Goal: Transaction & Acquisition: Purchase product/service

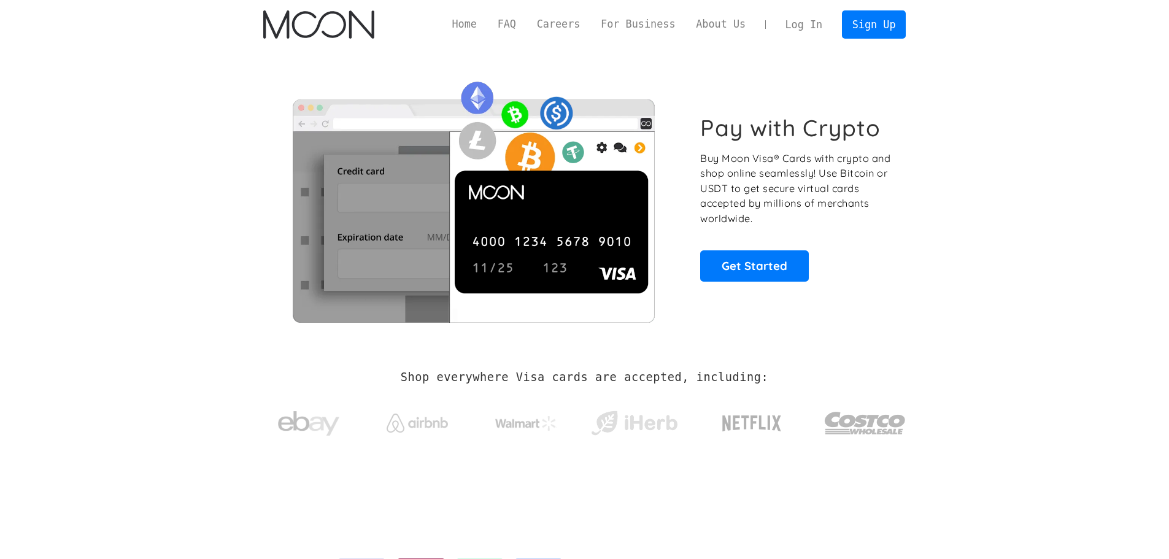
click at [1011, 251] on section "Pay with Crypto Buy Moon Visa® Cards with crypto and shop online seamlessly! Us…" at bounding box center [584, 198] width 1169 height 298
click at [356, 23] on img "home" at bounding box center [318, 24] width 111 height 28
click at [812, 20] on link "Log In" at bounding box center [804, 24] width 58 height 27
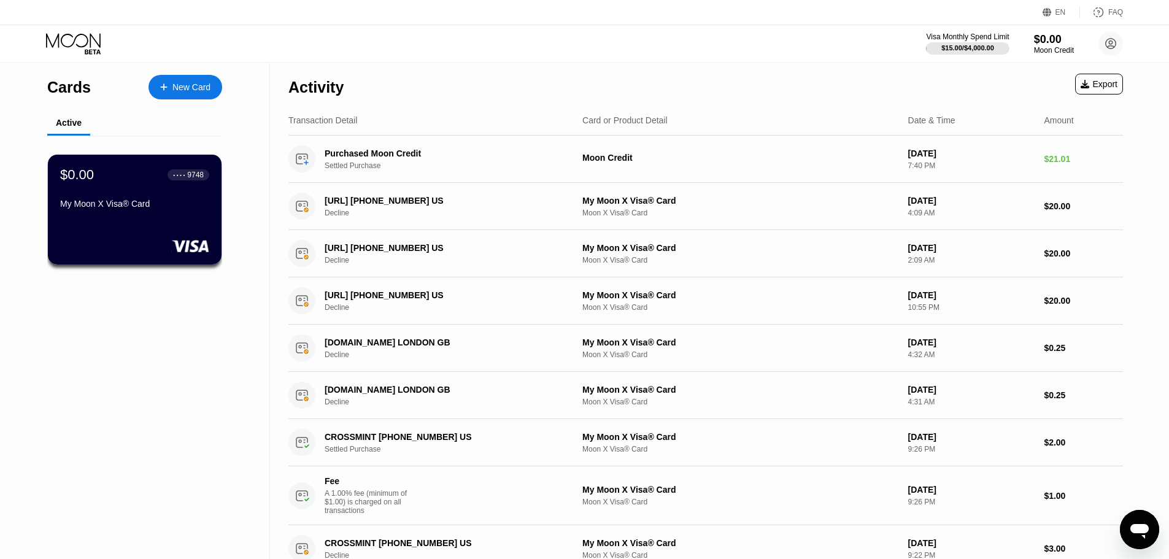
click at [88, 47] on icon at bounding box center [74, 43] width 57 height 21
click at [1048, 48] on div "Moon Credit" at bounding box center [1053, 50] width 41 height 9
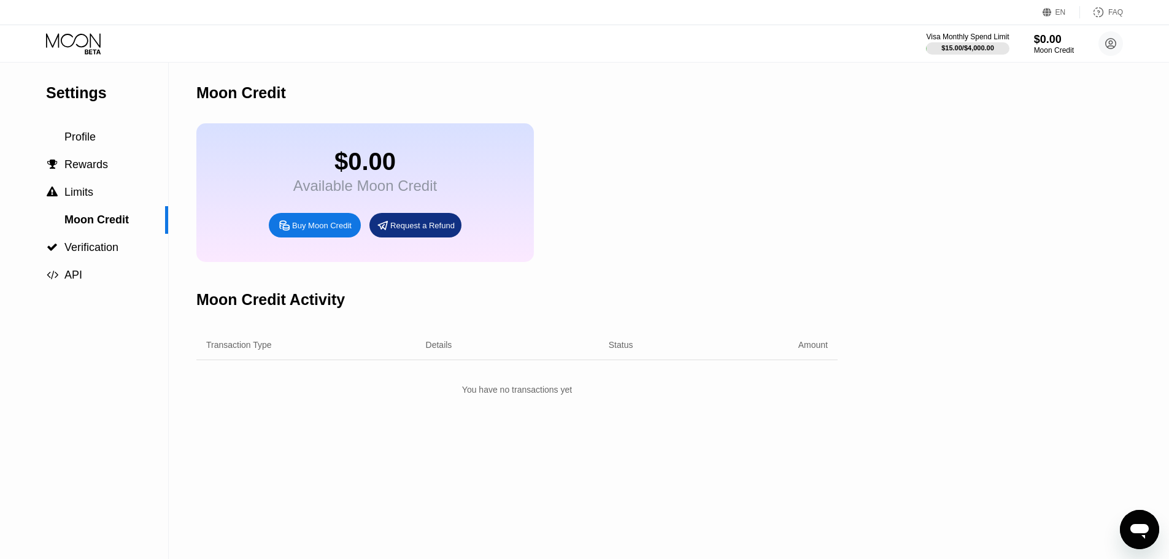
click at [313, 231] on div "Buy Moon Credit" at bounding box center [322, 225] width 60 height 10
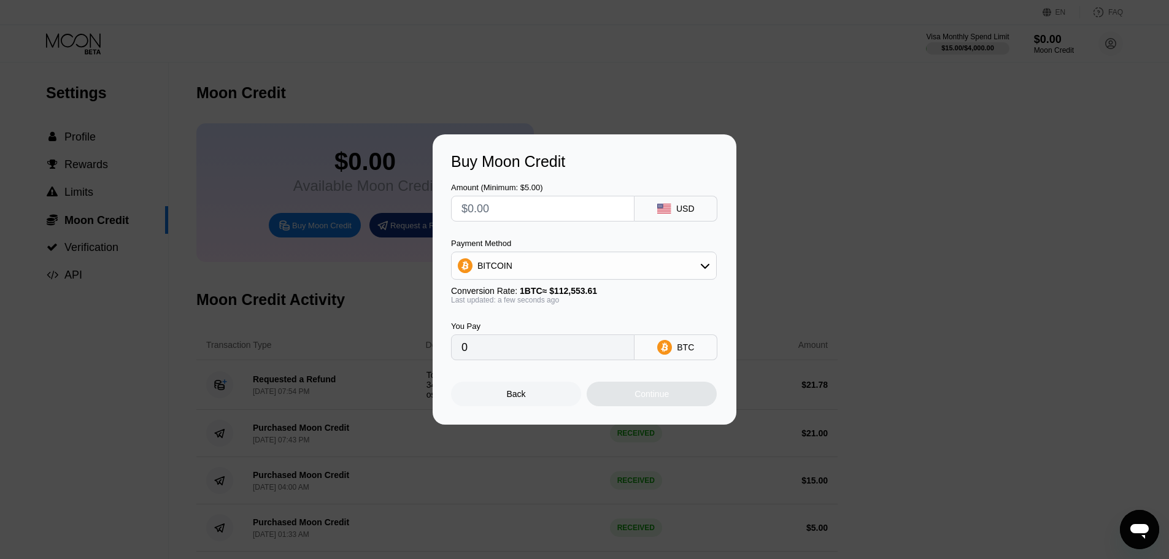
click at [539, 214] on input "text" at bounding box center [542, 208] width 163 height 25
click at [523, 212] on input "text" at bounding box center [542, 208] width 163 height 25
type input "$1"
type input "0.00000889"
type input "$16"
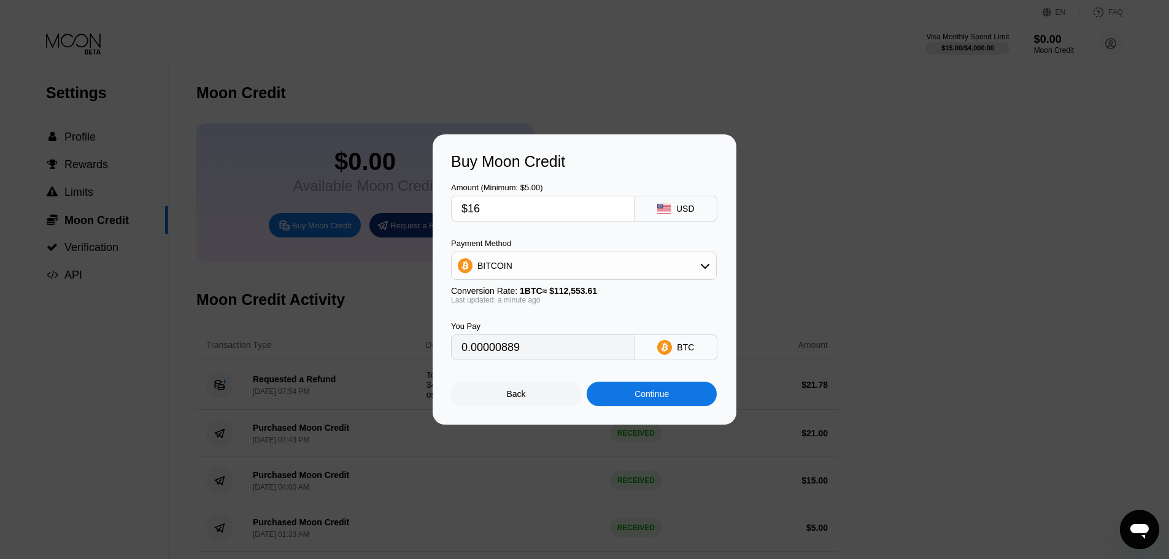
type input "0.00014216"
type input "$16"
click at [624, 269] on div "BITCOIN" at bounding box center [583, 265] width 264 height 25
click at [528, 326] on span "USDT on TRON" at bounding box center [511, 326] width 62 height 10
type input "16.16"
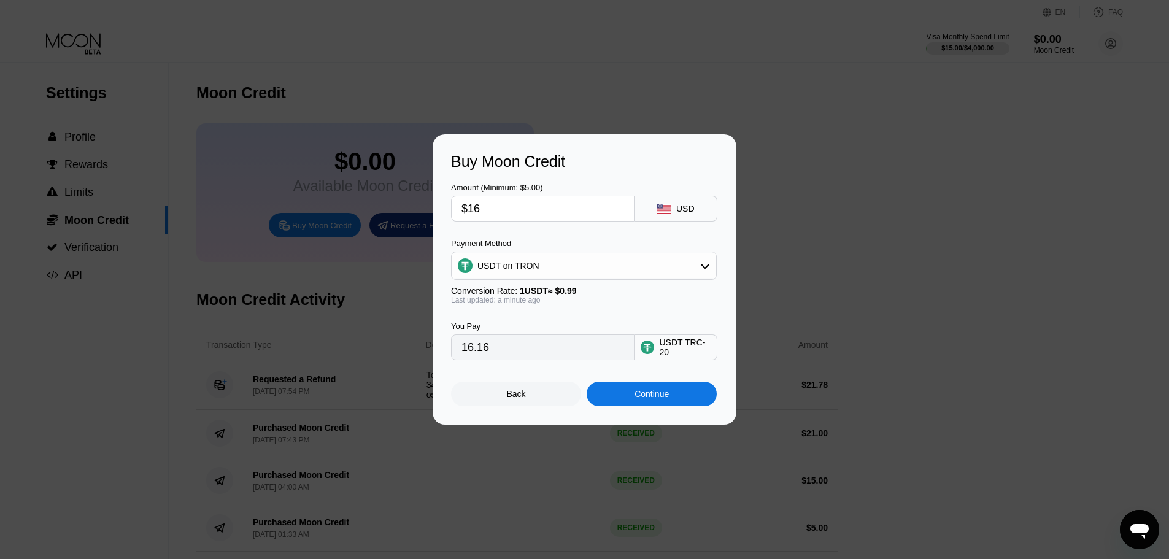
click at [629, 394] on div "Continue" at bounding box center [651, 394] width 130 height 25
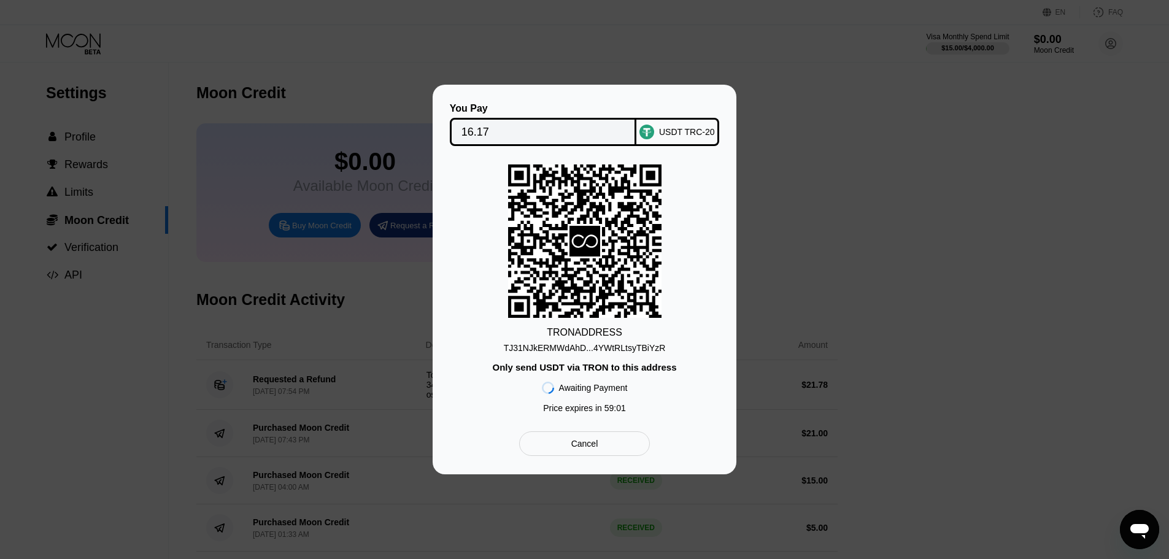
click at [617, 347] on div "TJ31NJkERMWdAhD...4YWtRLtsyTBiYzR" at bounding box center [585, 348] width 162 height 10
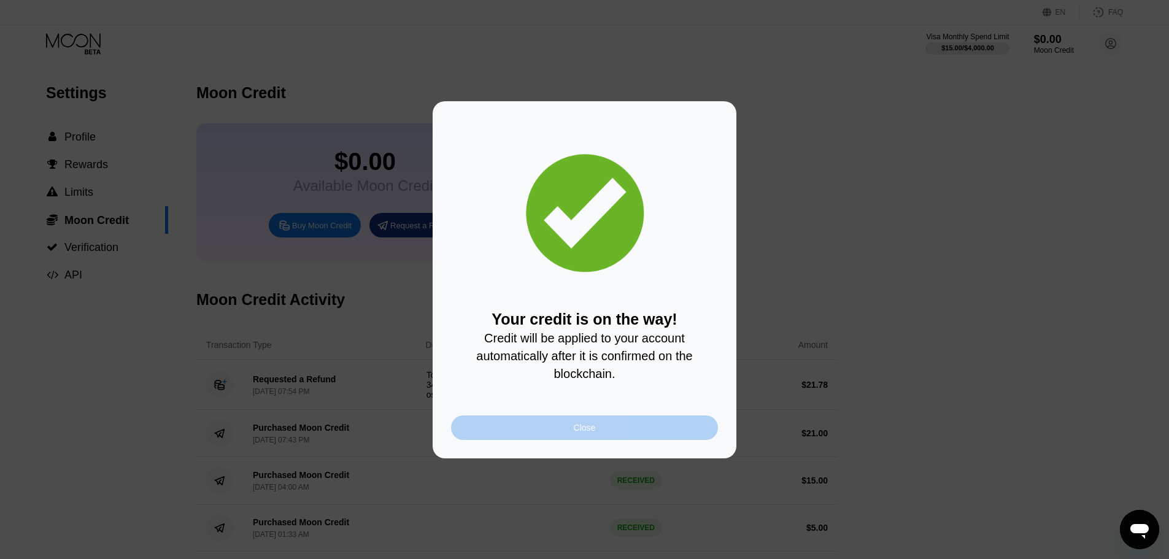
click at [674, 434] on div "Close" at bounding box center [584, 427] width 267 height 25
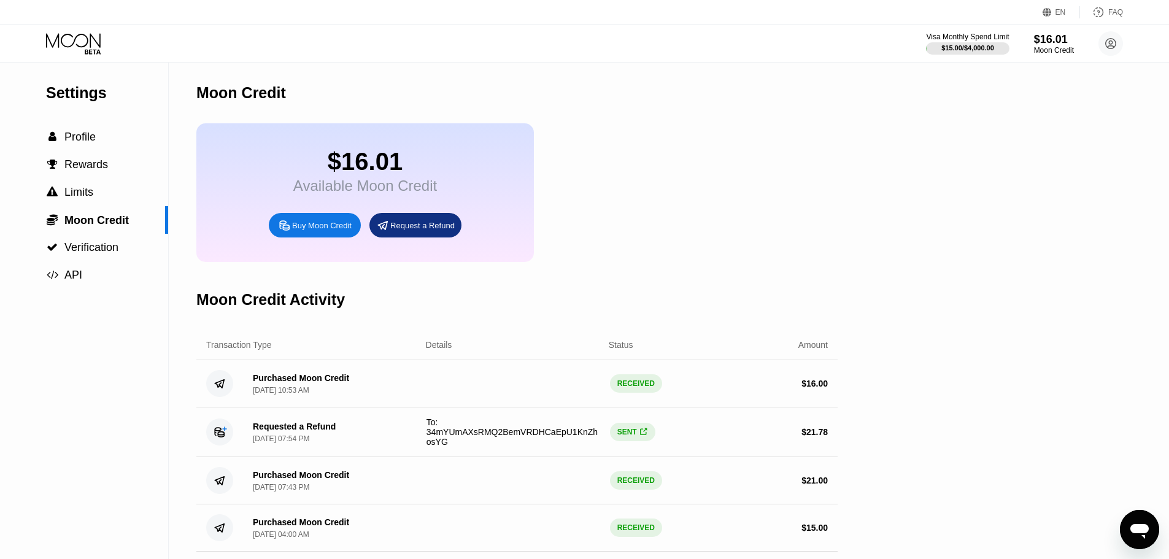
click at [80, 50] on icon at bounding box center [74, 43] width 57 height 21
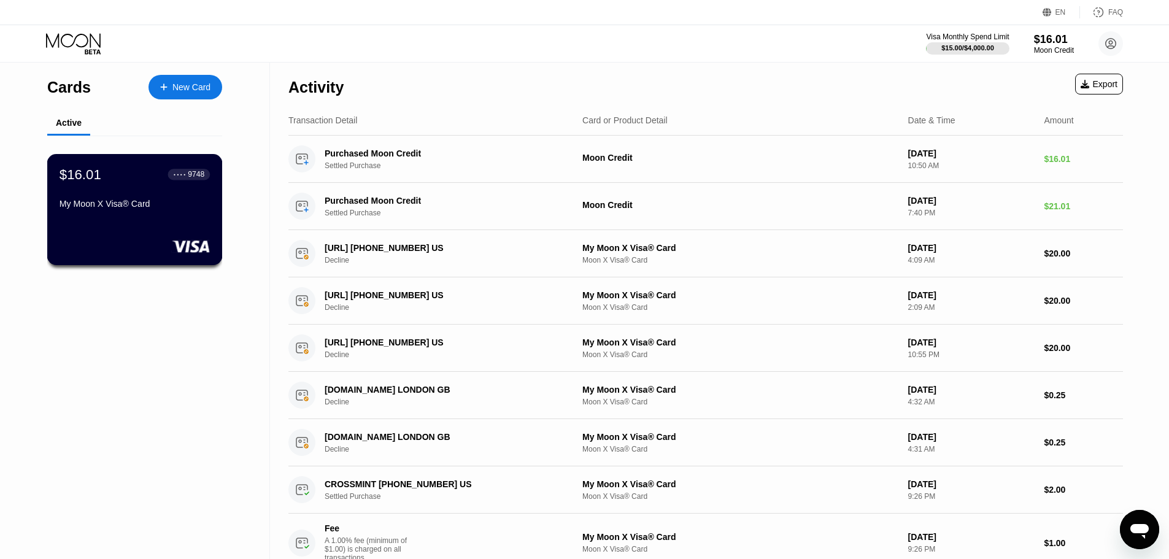
click at [129, 200] on div "$16.01 ● ● ● ● 9748 My Moon X Visa® Card" at bounding box center [135, 189] width 150 height 47
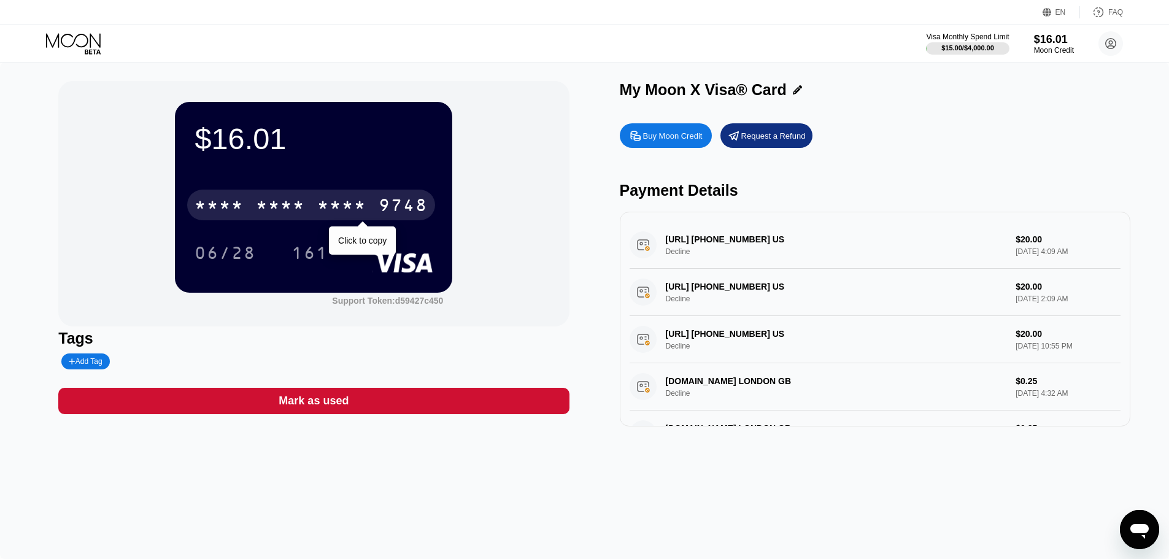
click at [275, 206] on div "* * * *" at bounding box center [280, 207] width 49 height 20
click at [283, 202] on div "6500" at bounding box center [280, 207] width 49 height 20
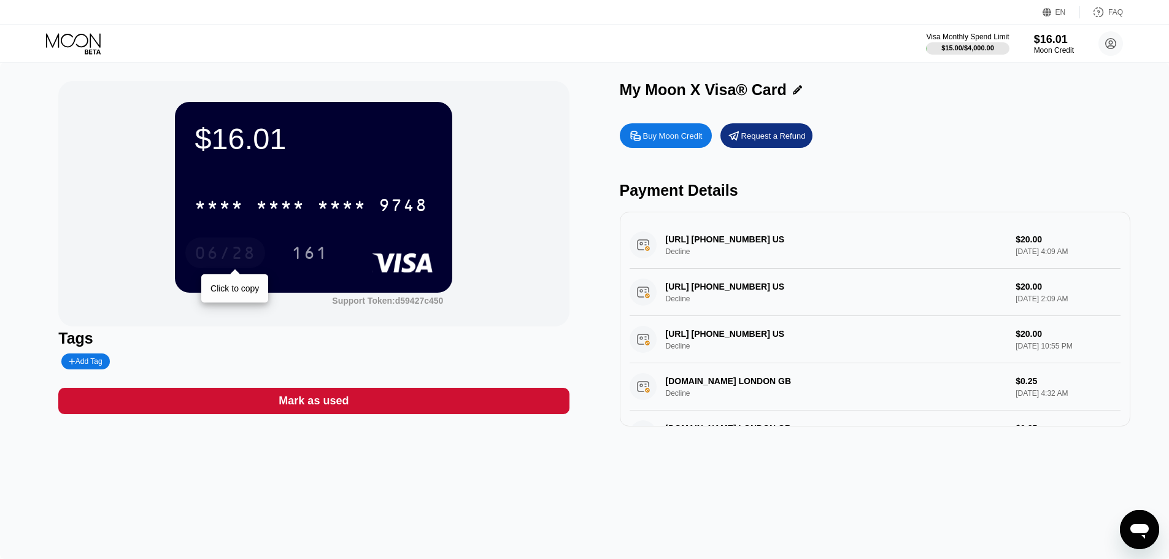
click at [233, 248] on div "06/28" at bounding box center [224, 255] width 61 height 20
click at [311, 252] on div "161" at bounding box center [309, 255] width 37 height 20
click at [1119, 47] on circle at bounding box center [1110, 43] width 25 height 25
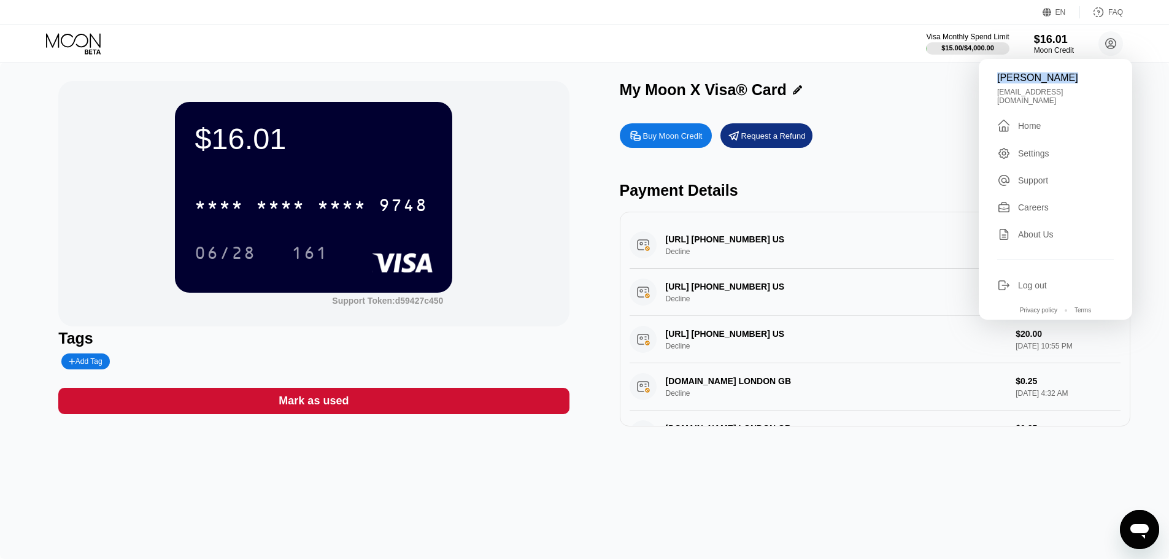
drag, startPoint x: 996, startPoint y: 78, endPoint x: 1062, endPoint y: 77, distance: 66.3
click at [1062, 77] on div "Louis Douglas toptalentlouis98@gmail.com  Home Settings Support Careers About …" at bounding box center [1054, 189] width 153 height 261
copy div "Louis Douglas"
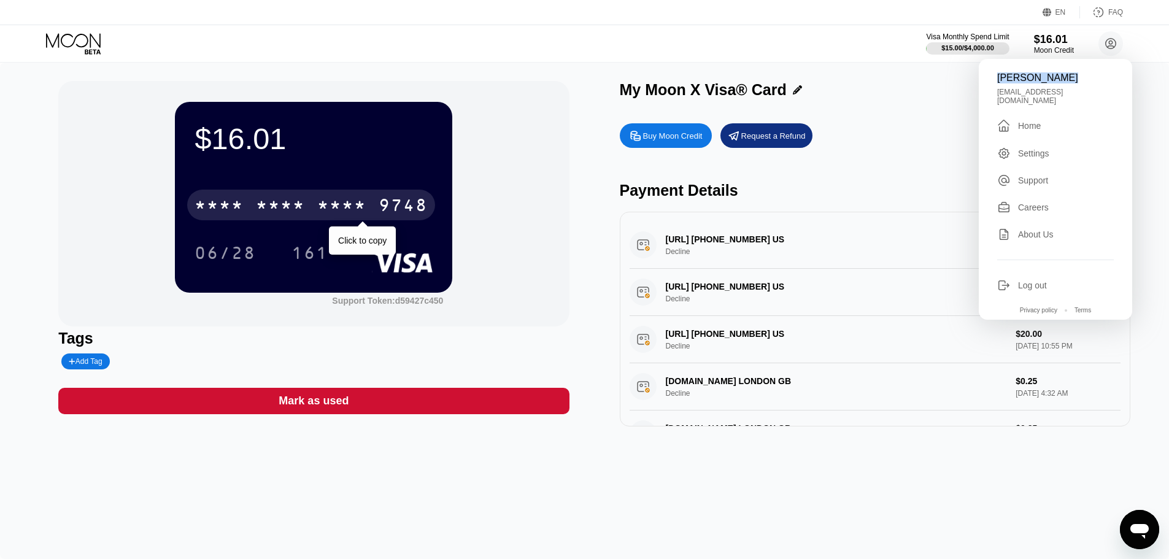
click at [263, 198] on div "* * * * * * * * * * * * 9748" at bounding box center [311, 205] width 248 height 31
click at [263, 199] on div "6500" at bounding box center [280, 207] width 49 height 20
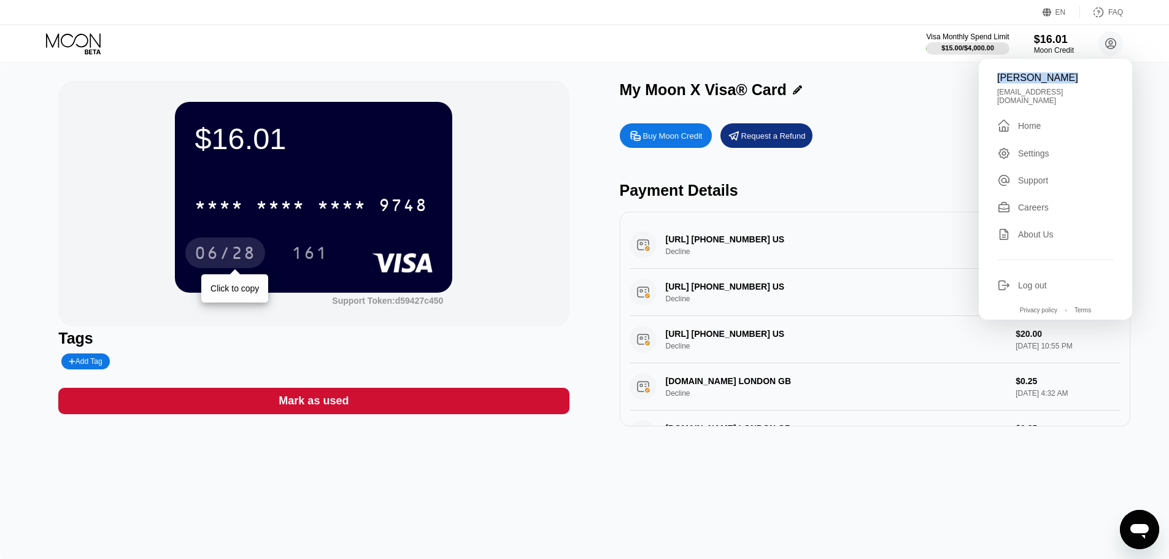
click at [236, 247] on div "06/28" at bounding box center [224, 255] width 61 height 20
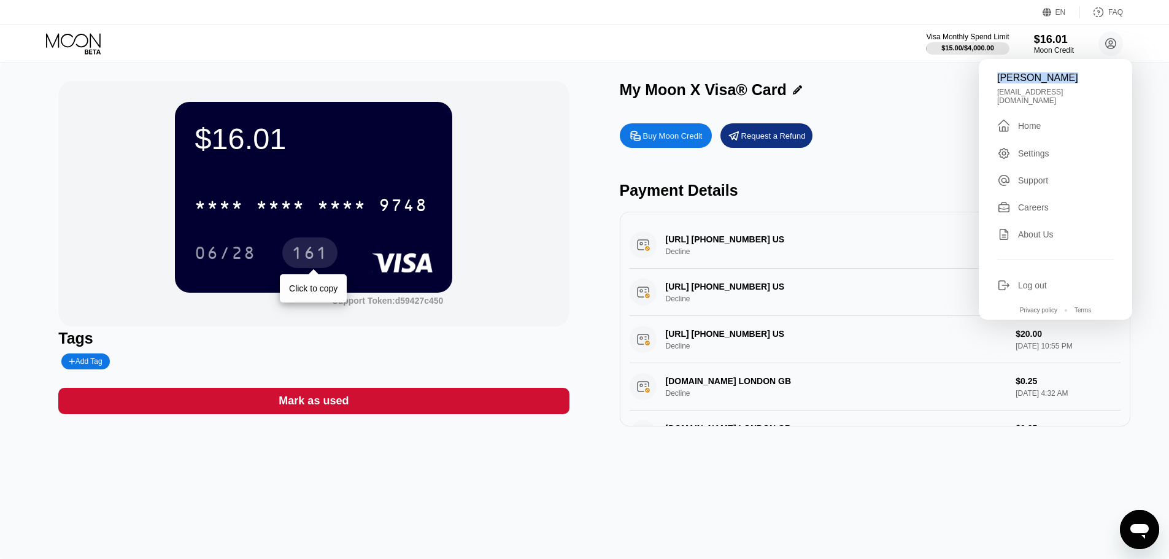
click at [305, 255] on div "161" at bounding box center [309, 255] width 37 height 20
click at [1060, 76] on div "Louis Douglas" at bounding box center [1055, 77] width 117 height 11
drag, startPoint x: 1064, startPoint y: 76, endPoint x: 996, endPoint y: 75, distance: 68.7
click at [996, 75] on div "Louis Douglas toptalentlouis98@gmail.com  Home Settings Support Careers About …" at bounding box center [1054, 189] width 153 height 261
copy div "Louis Douglas"
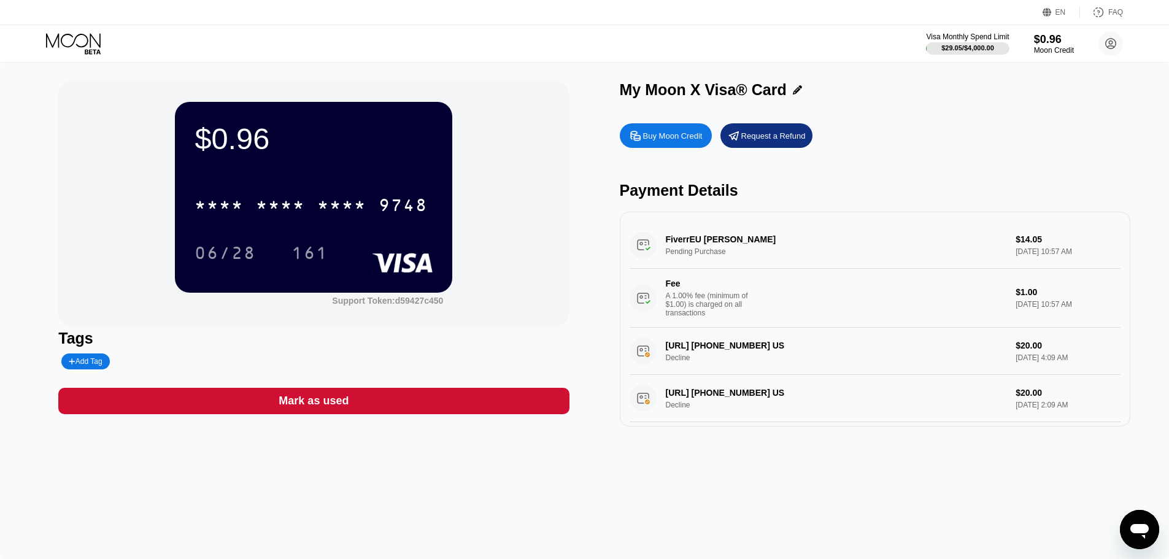
click at [63, 39] on icon at bounding box center [74, 43] width 57 height 21
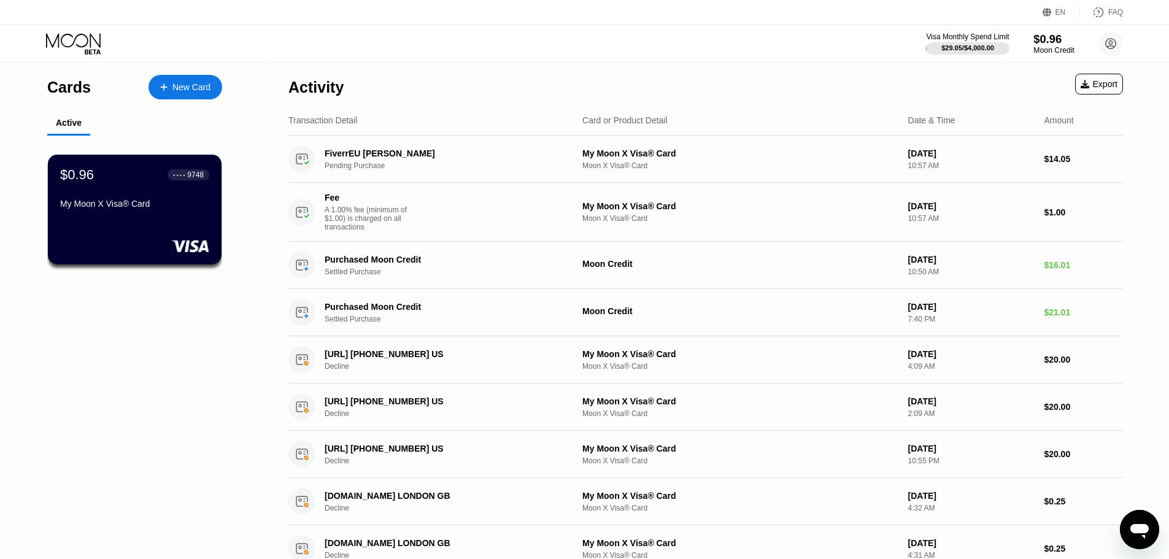
click at [1057, 48] on div "Moon Credit" at bounding box center [1053, 50] width 41 height 9
